Goal: Task Accomplishment & Management: Use online tool/utility

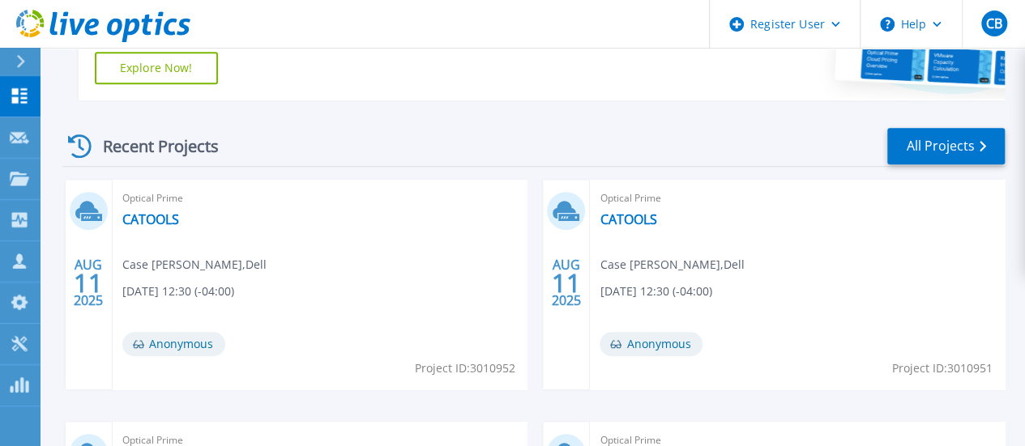
scroll to position [443, 0]
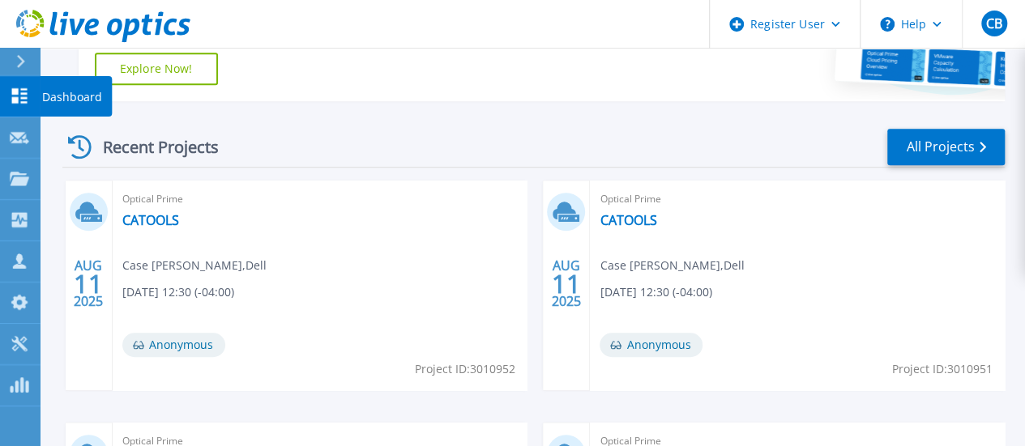
click at [24, 98] on icon at bounding box center [19, 95] width 15 height 15
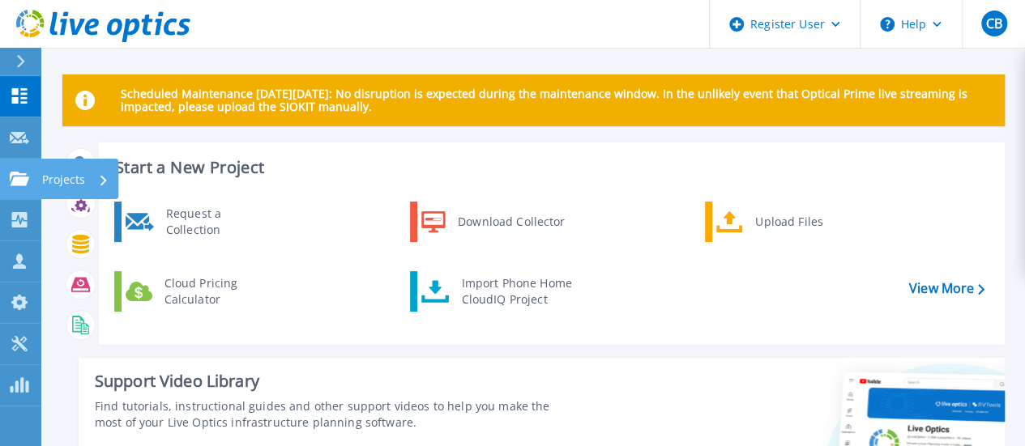
click at [32, 183] on link "Projects Projects" at bounding box center [20, 179] width 41 height 41
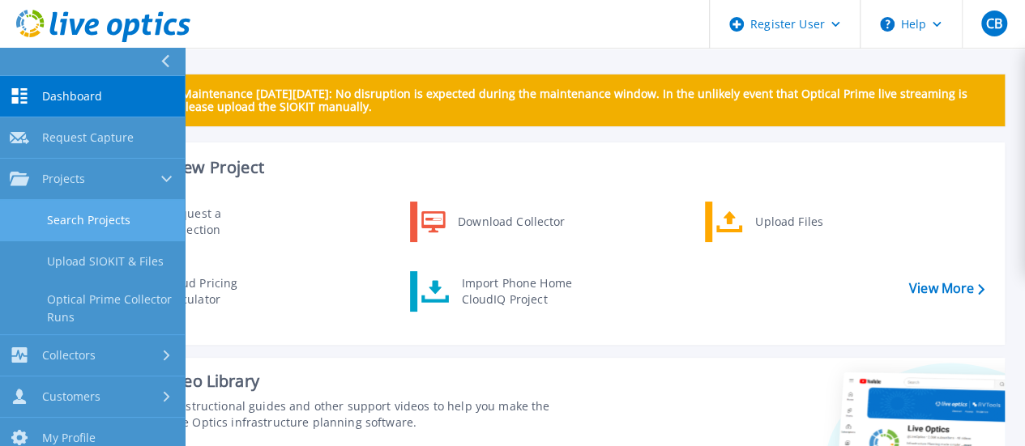
click at [125, 220] on link "Search Projects" at bounding box center [92, 220] width 185 height 41
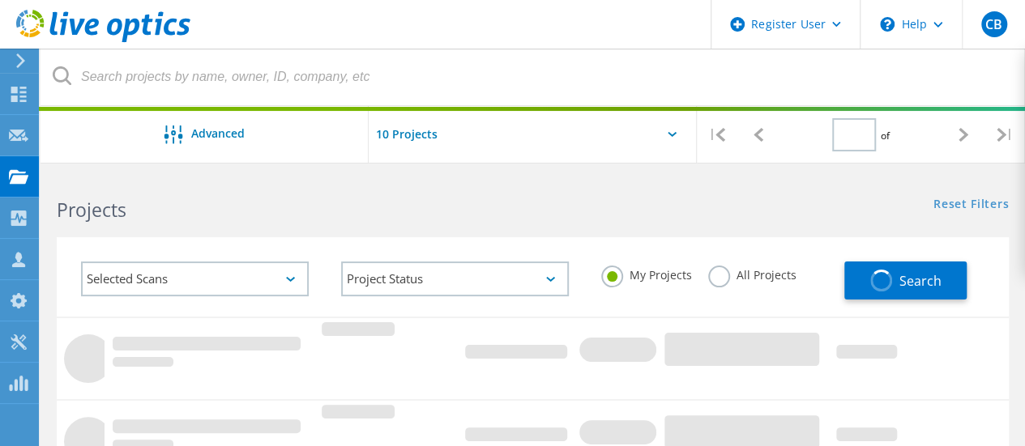
type input "1"
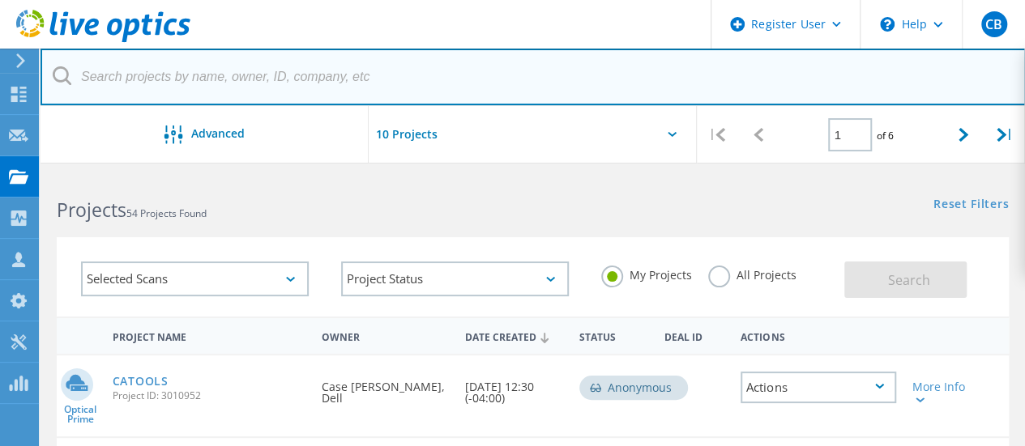
click at [274, 67] on input "text" at bounding box center [533, 77] width 985 height 57
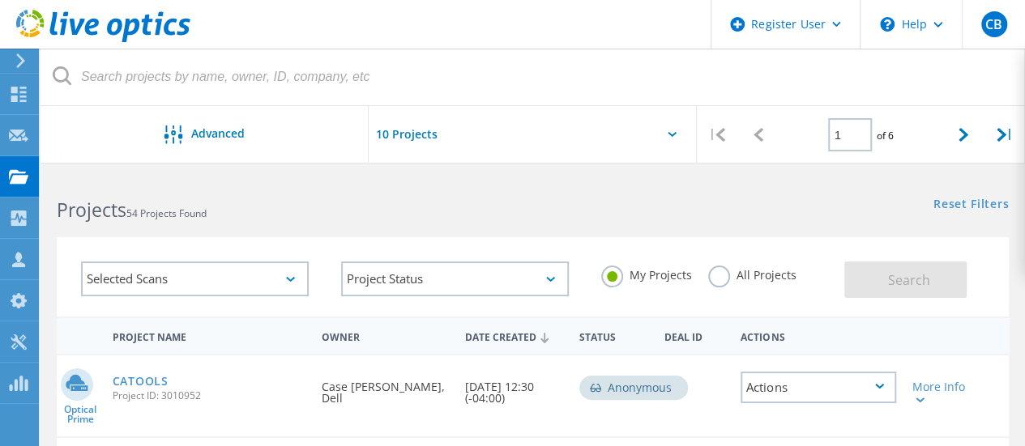
click at [716, 281] on label "All Projects" at bounding box center [752, 273] width 88 height 15
click at [0, 0] on input "All Projects" at bounding box center [0, 0] width 0 height 0
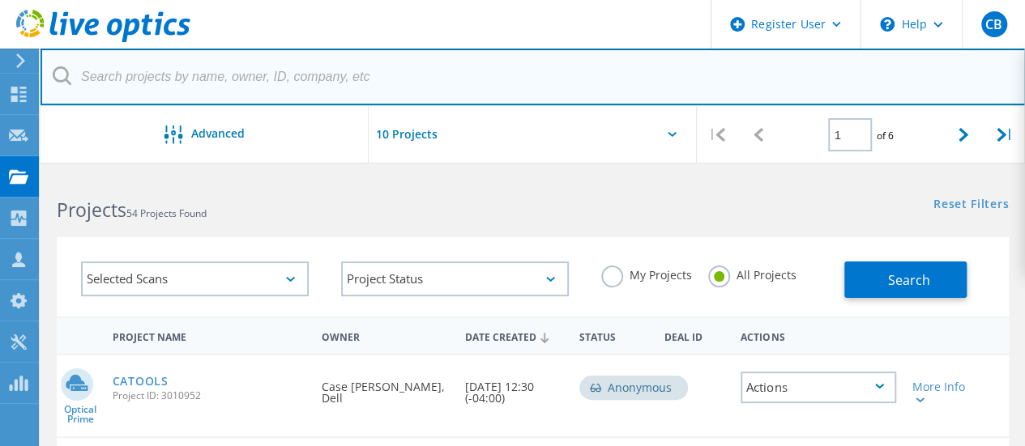
click at [373, 72] on input "text" at bounding box center [533, 77] width 985 height 57
paste input "jcrabbe@ompa.com"
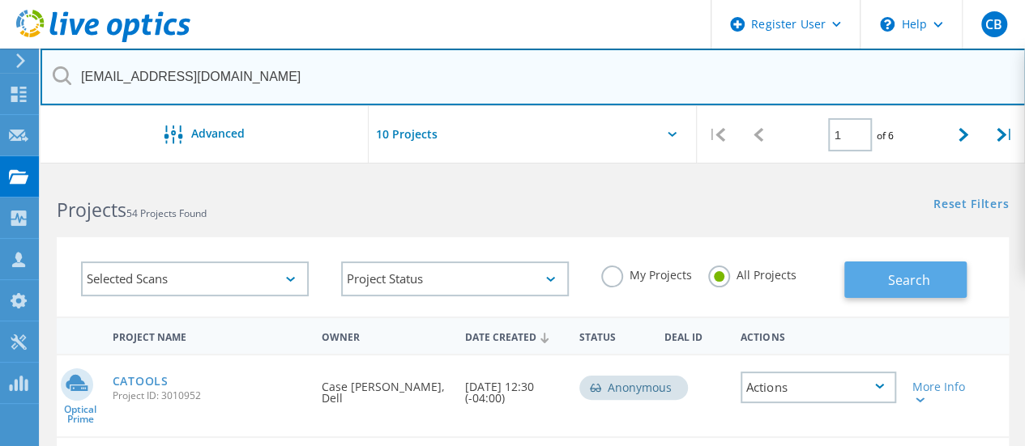
type input "jcrabbe@ompa.com"
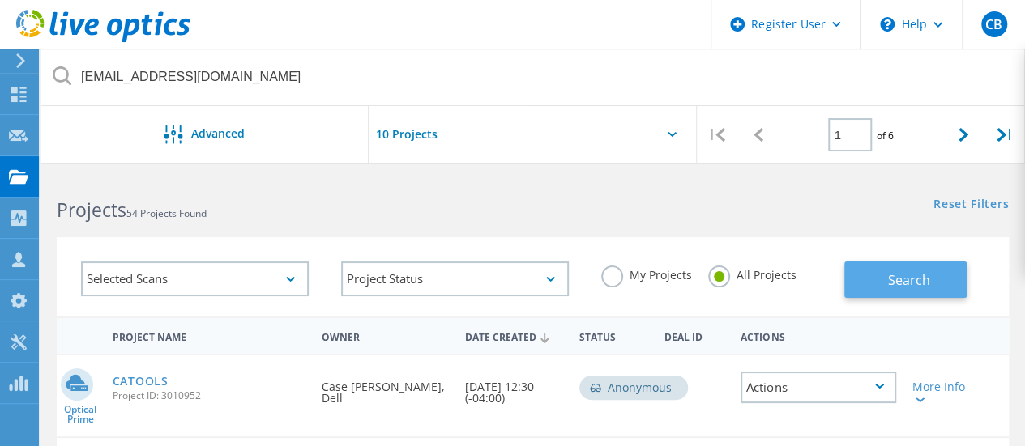
click at [912, 292] on button "Search" at bounding box center [905, 280] width 122 height 36
